Goal: Check status: Check status

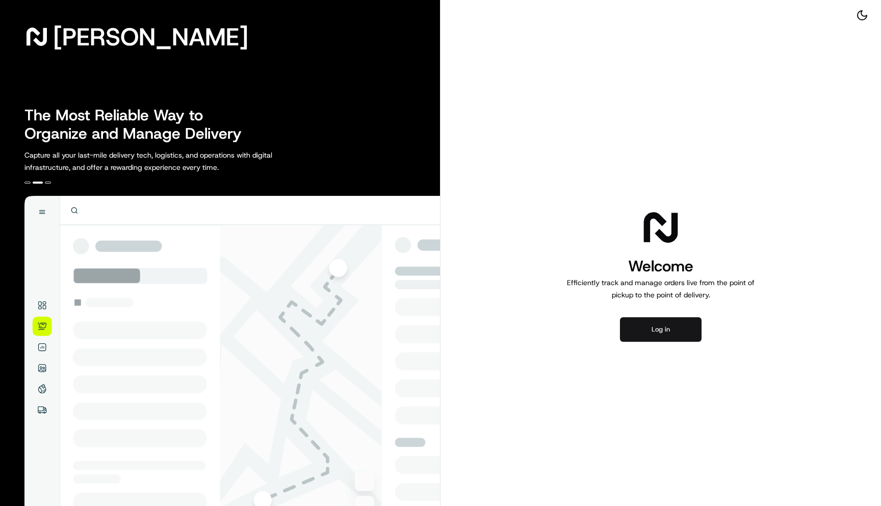
click at [654, 336] on button "Log in" at bounding box center [661, 329] width 82 height 24
